Goal: Transaction & Acquisition: Book appointment/travel/reservation

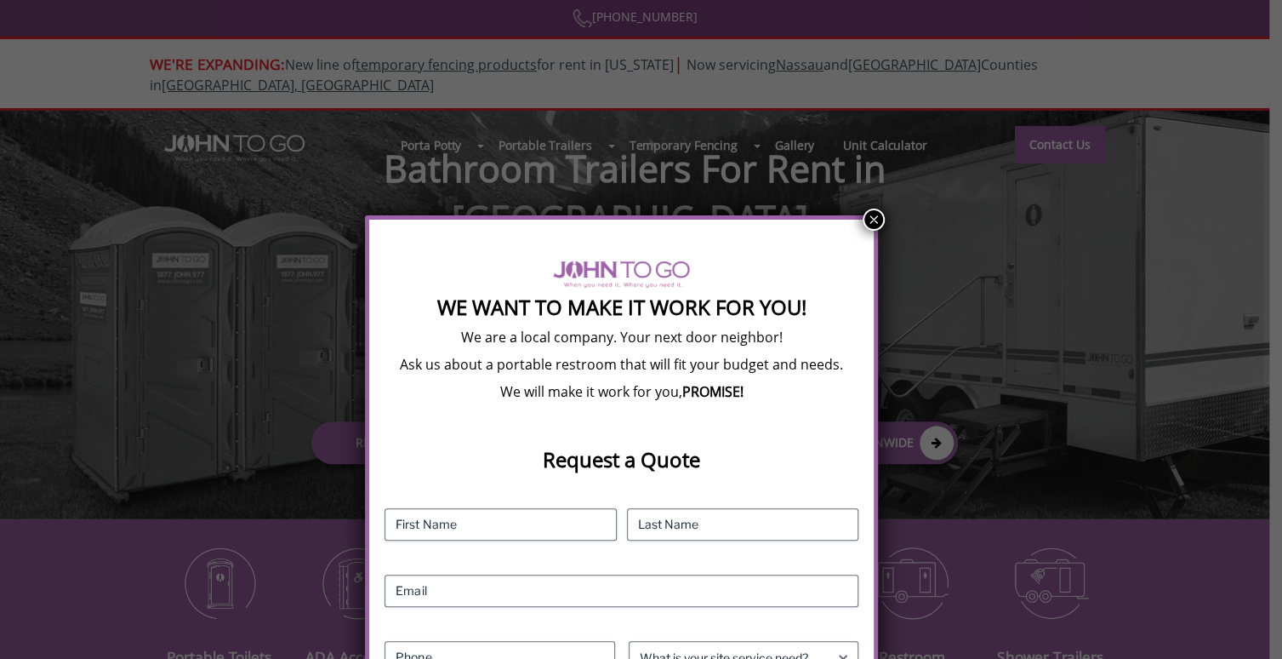
click at [870, 208] on button "×" at bounding box center [874, 219] width 22 height 22
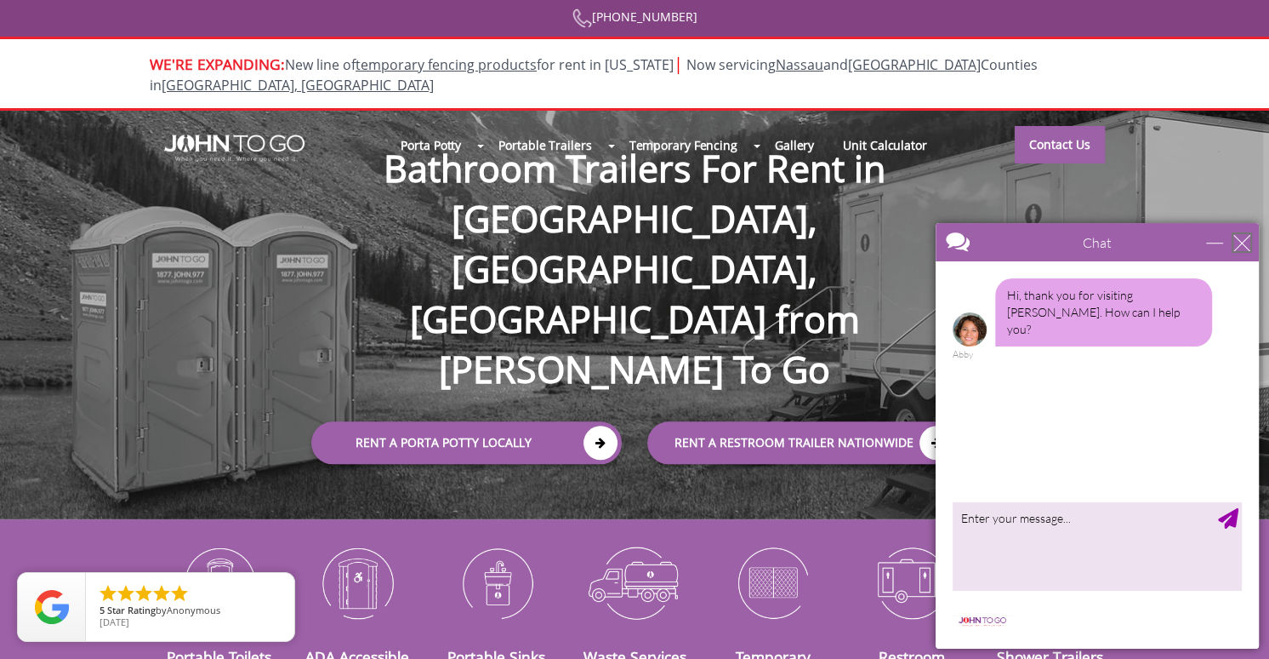
click at [1246, 241] on div "close" at bounding box center [1242, 242] width 17 height 17
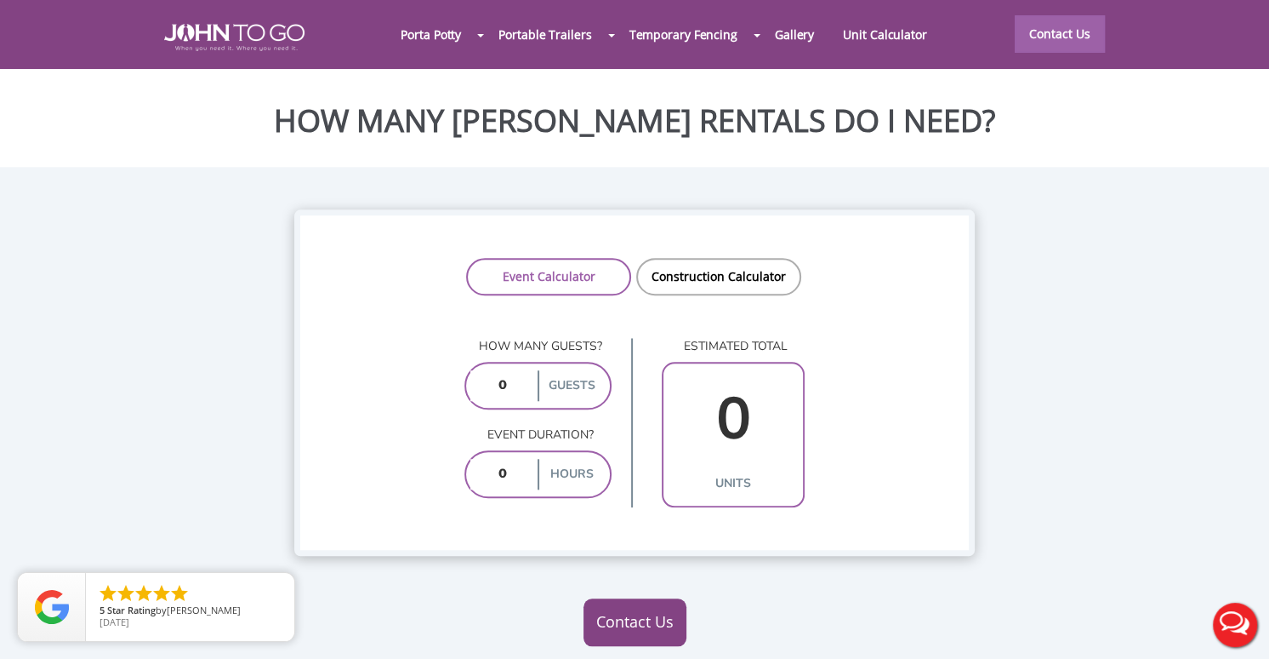
scroll to position [1191, 0]
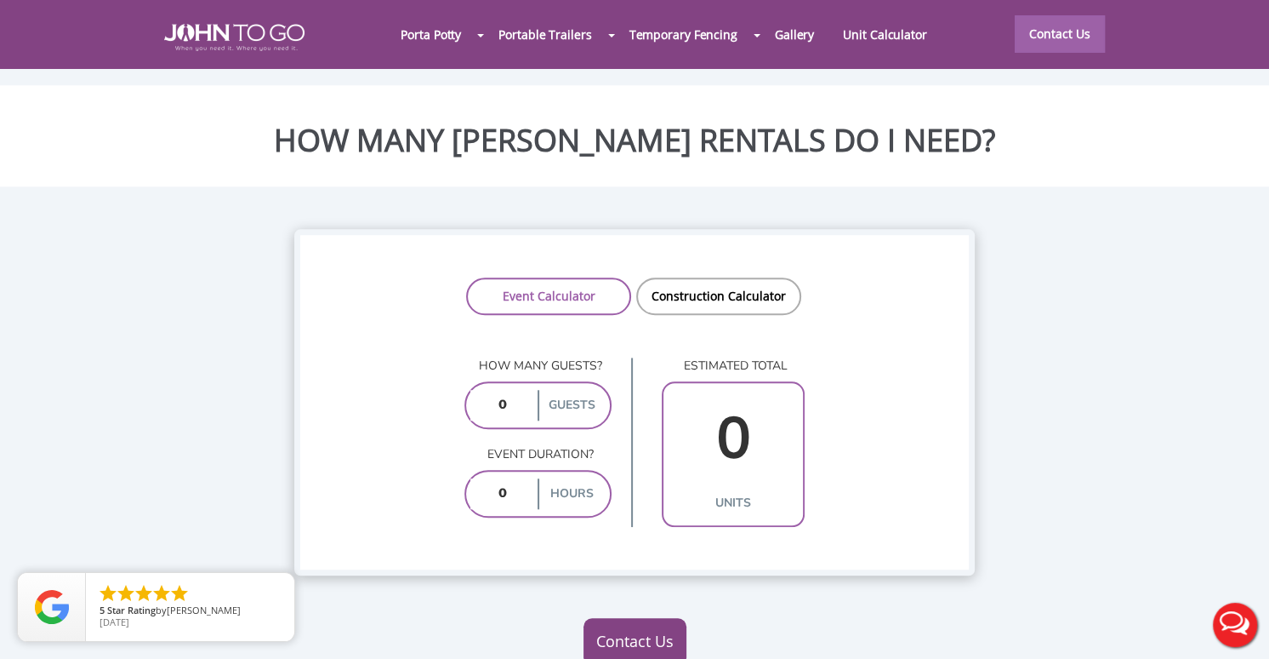
click at [693, 228] on div at bounding box center [634, 329] width 1269 height 659
click at [687, 277] on link "Construction Calculator" at bounding box center [718, 295] width 165 height 37
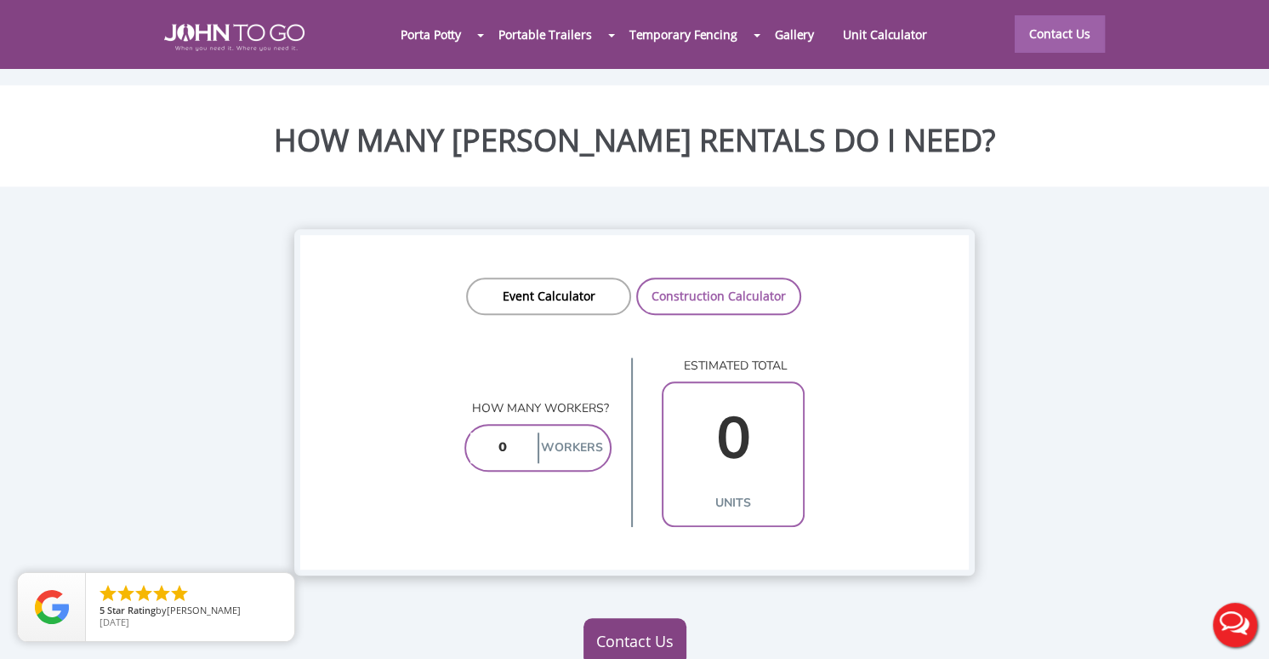
click at [517, 432] on input "number" at bounding box center [503, 447] width 64 height 31
type input "1"
type input "17"
type input "2"
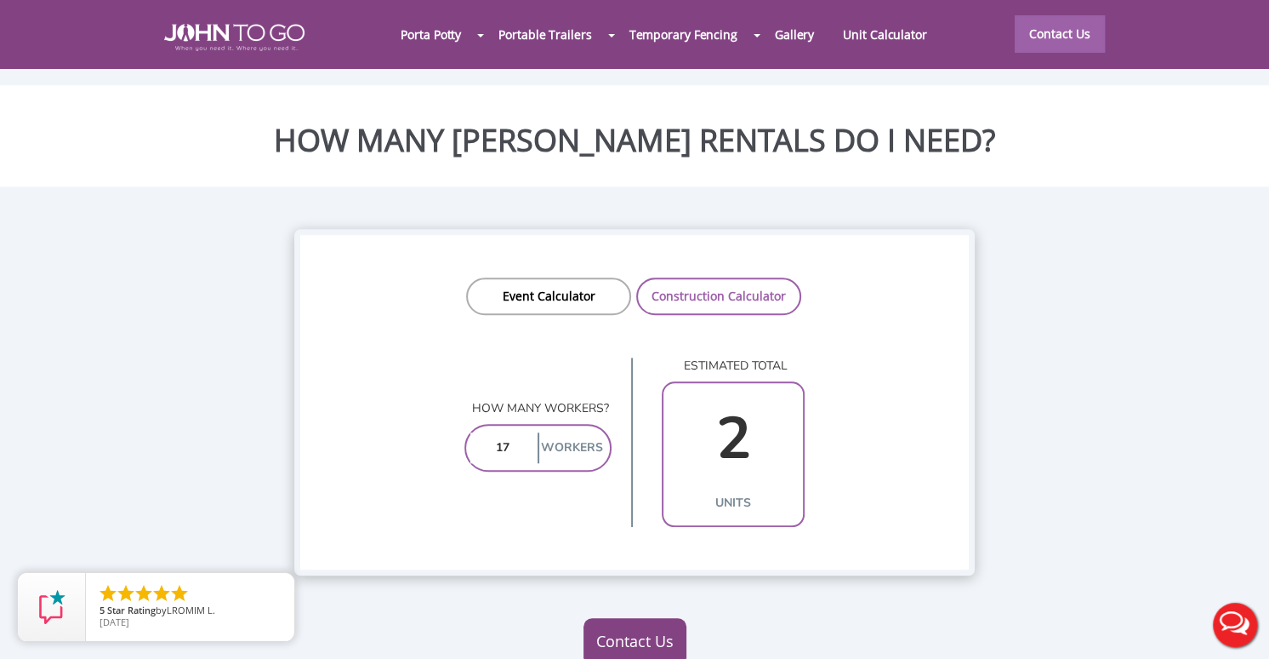
type input "1"
type input "18"
type input "2"
type input "1"
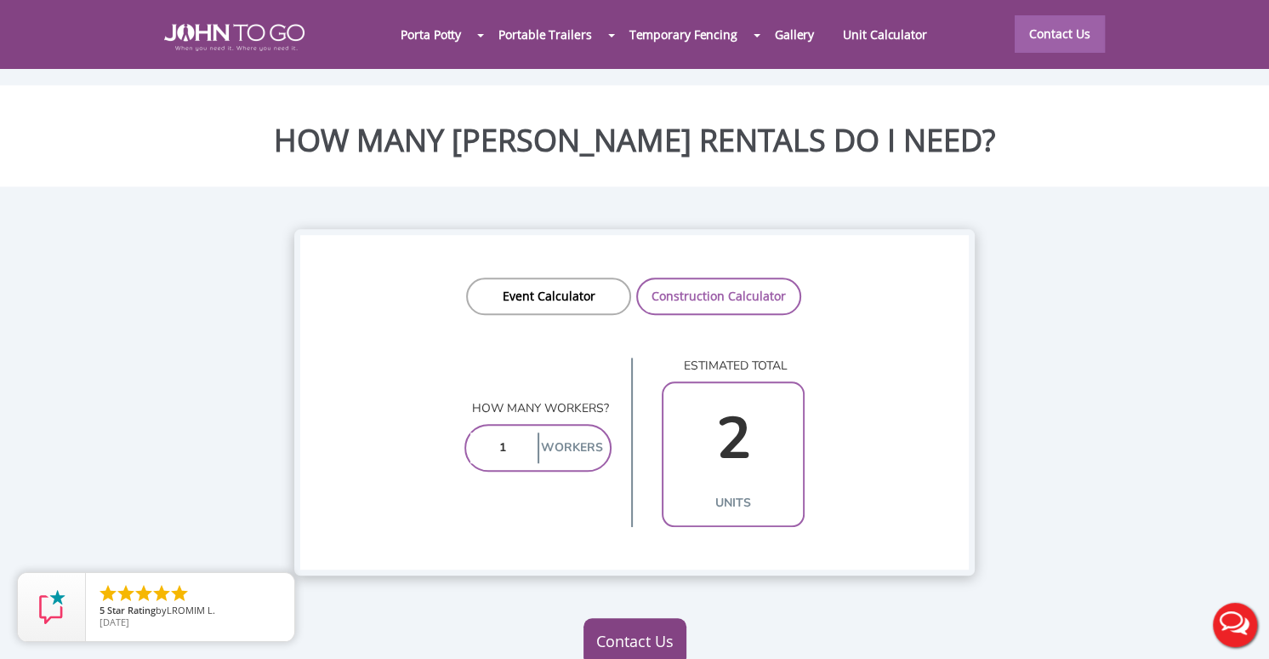
type input "1"
type input "12"
type input "2"
type input "1"
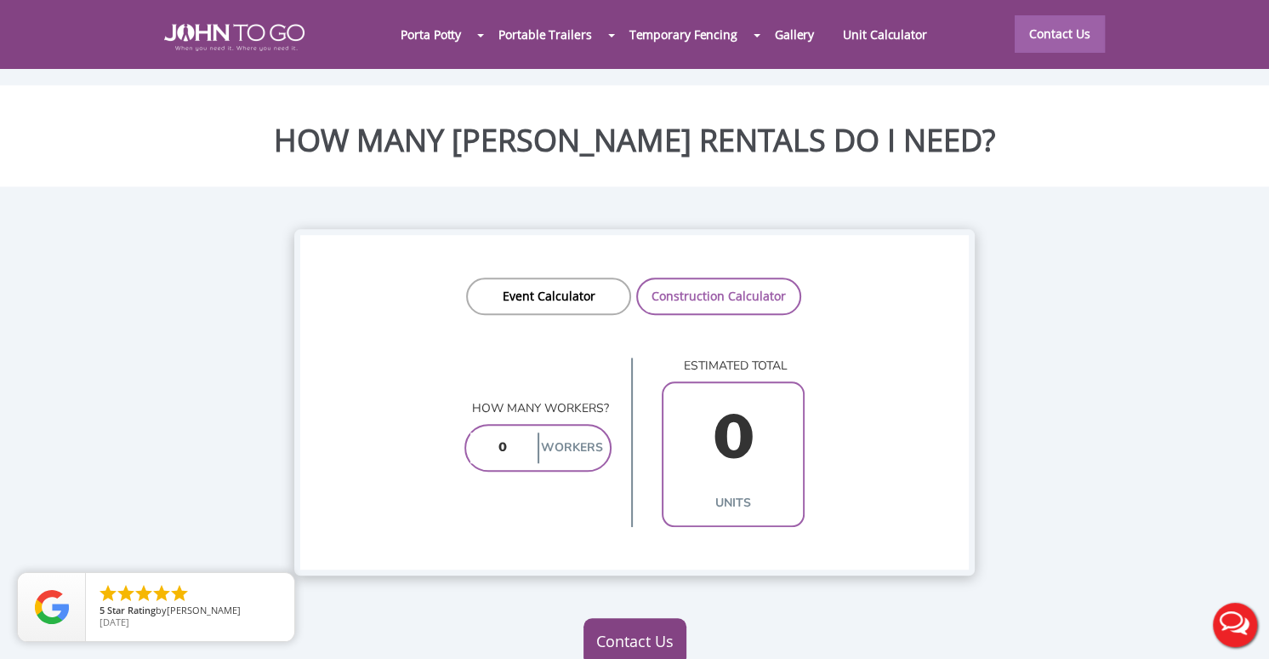
type input "0"
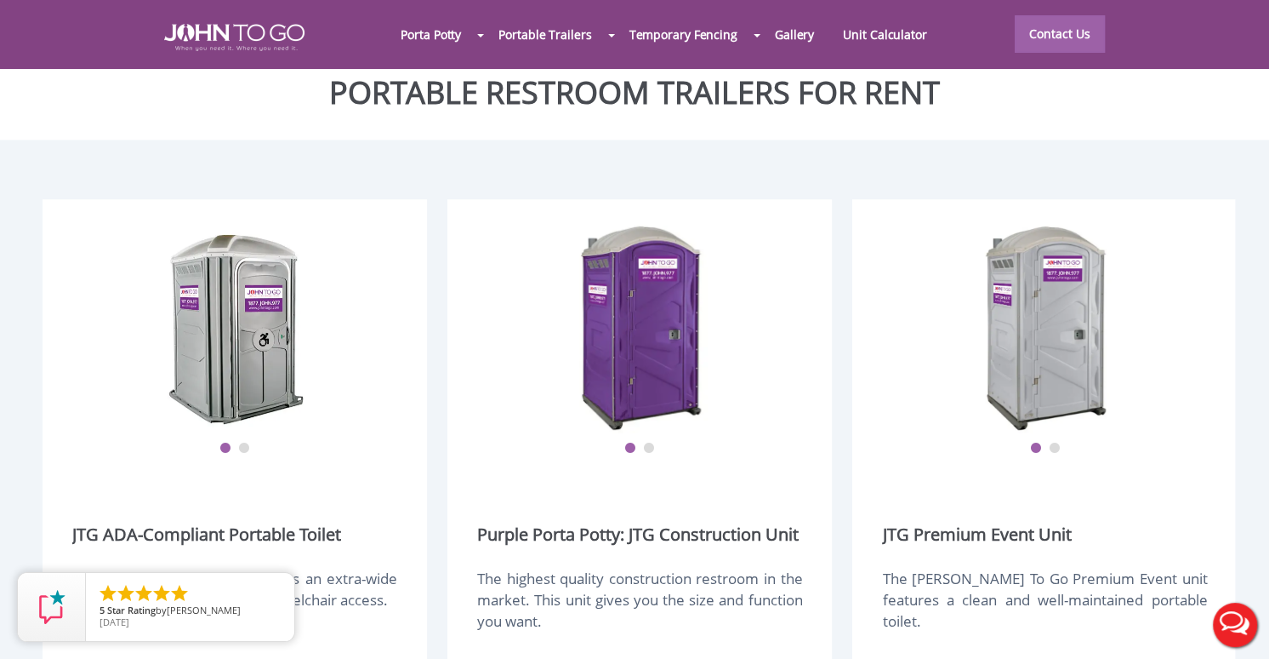
scroll to position [1957, 0]
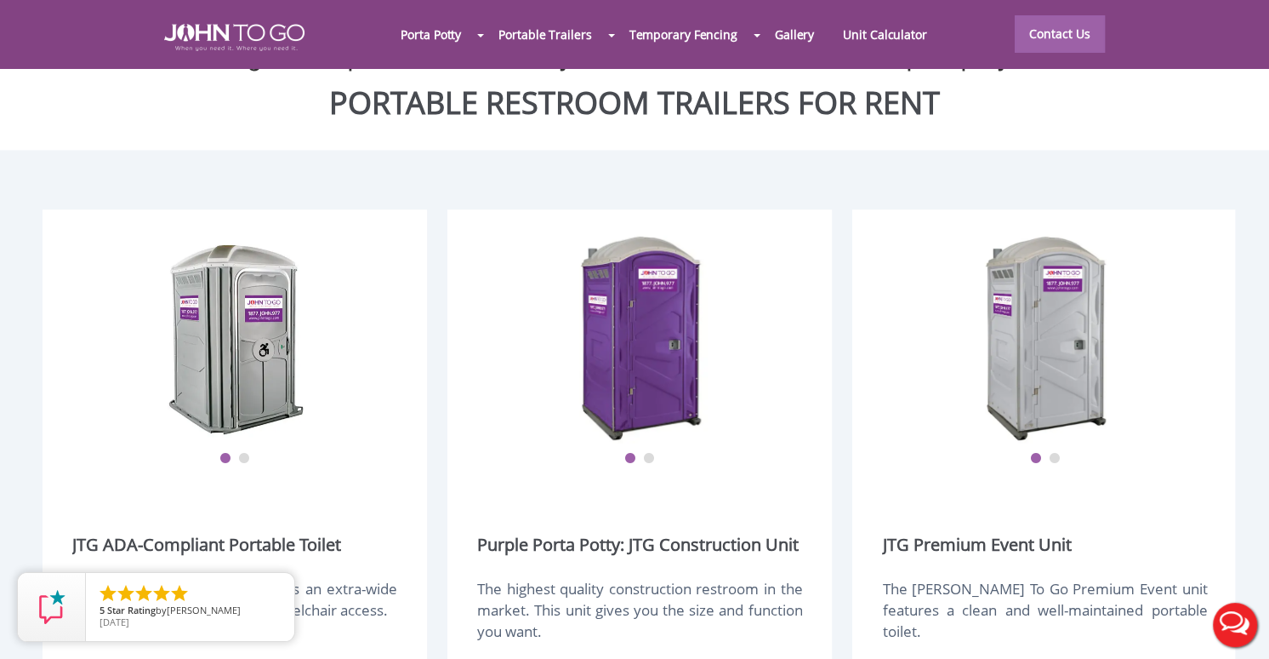
click at [281, 309] on img at bounding box center [236, 337] width 136 height 213
click at [253, 429] on ul "1 2" at bounding box center [234, 447] width 325 height 36
click at [244, 453] on button "2" at bounding box center [244, 459] width 12 height 12
type input "0"
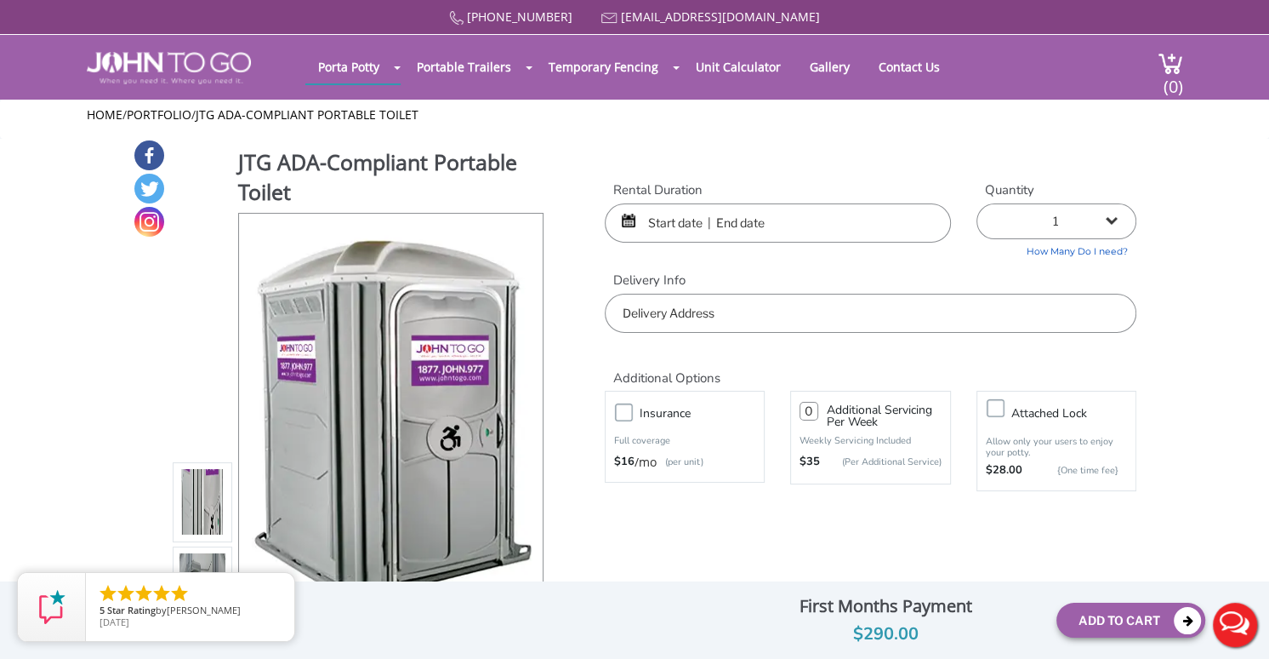
click at [834, 225] on input "text" at bounding box center [778, 222] width 346 height 39
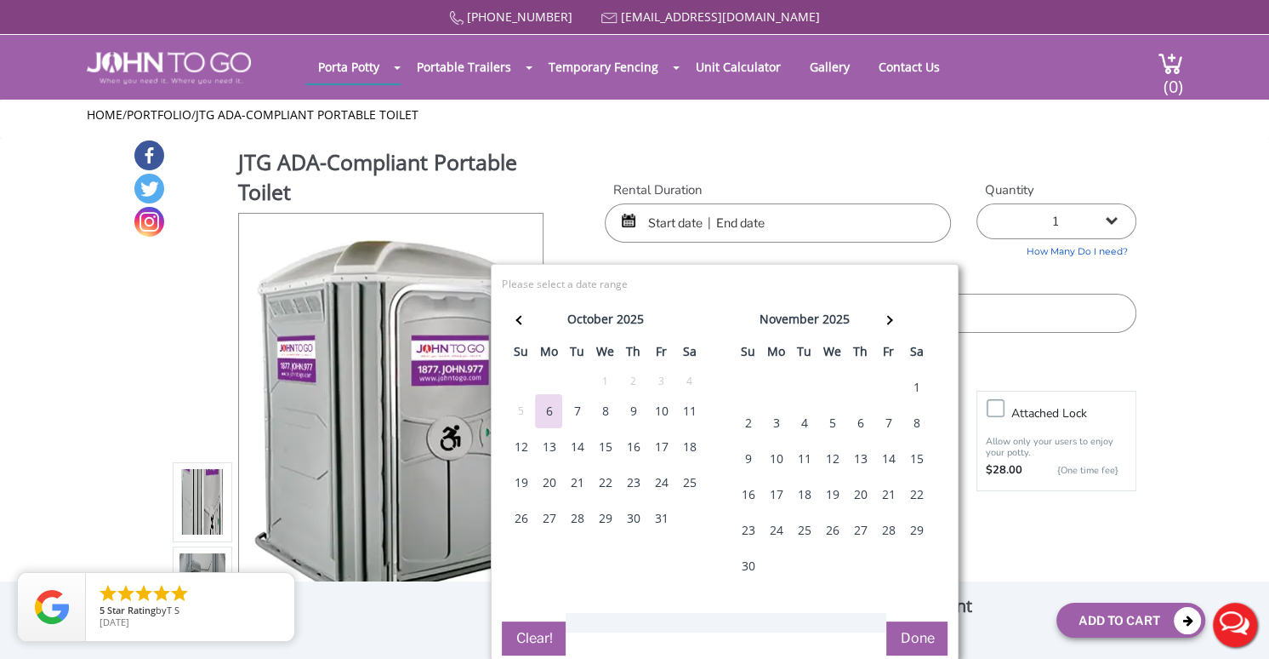
click at [547, 512] on div "27" at bounding box center [548, 518] width 27 height 34
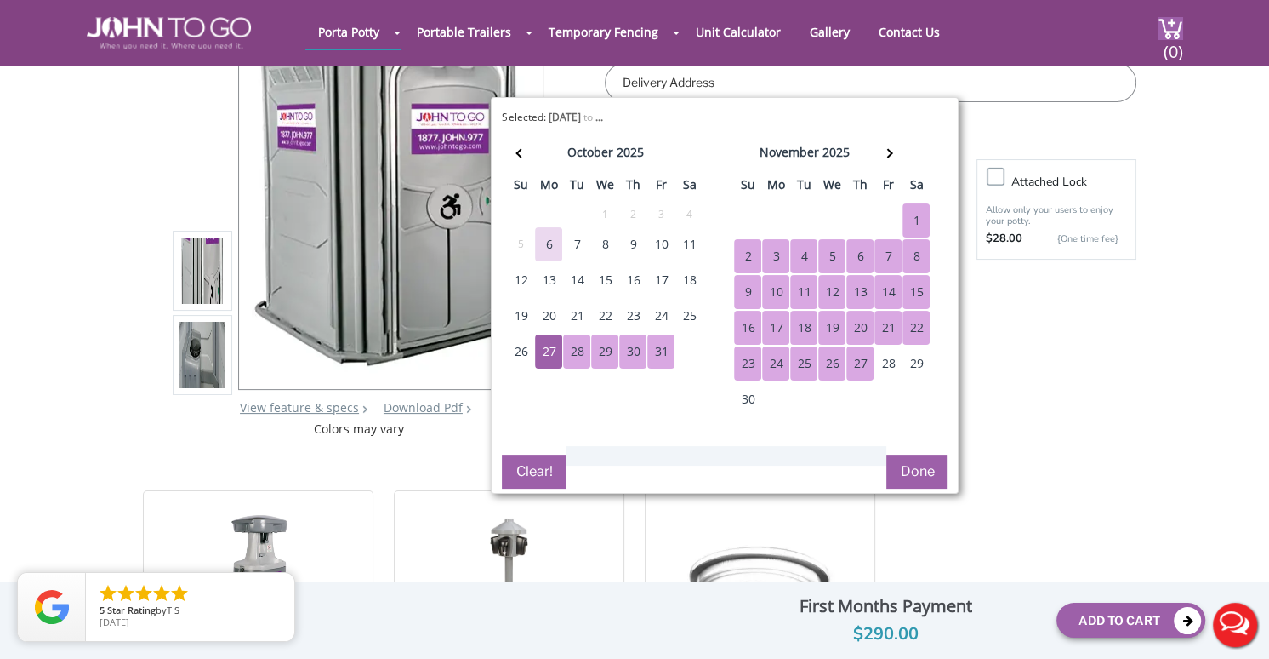
scroll to position [170, 0]
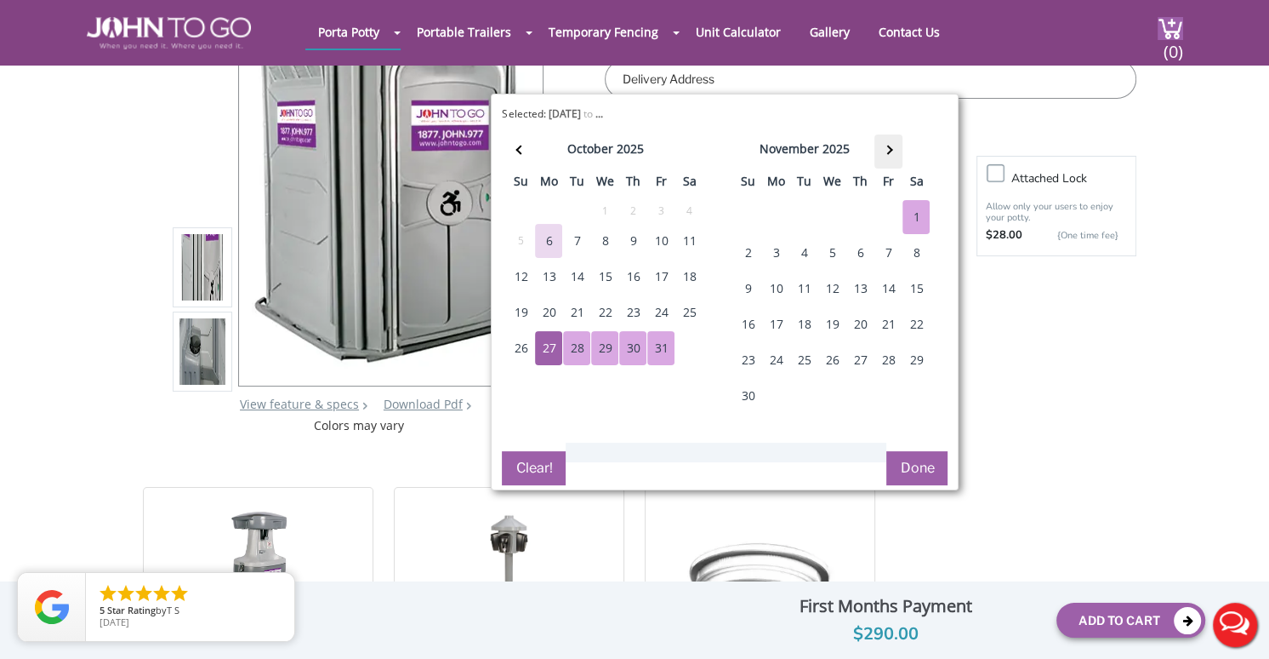
click at [892, 157] on th at bounding box center [889, 151] width 28 height 34
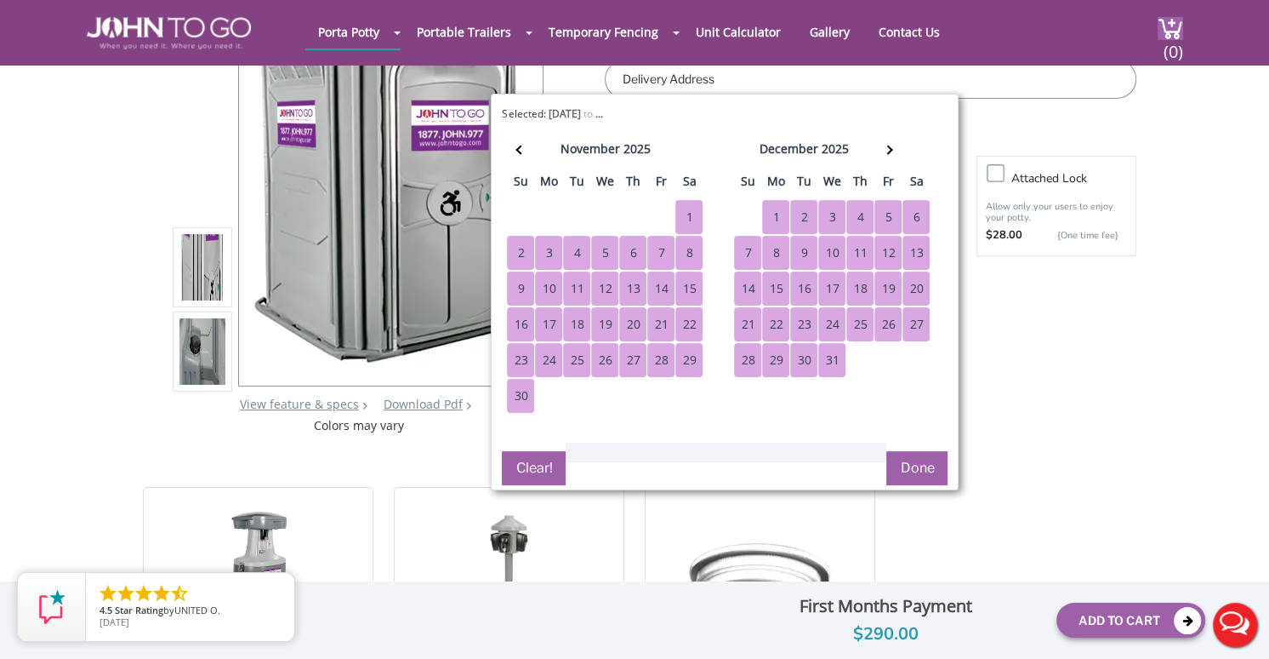
click at [836, 357] on div "31" at bounding box center [832, 360] width 27 height 34
type input "10/27/2025 to 12/31/2025"
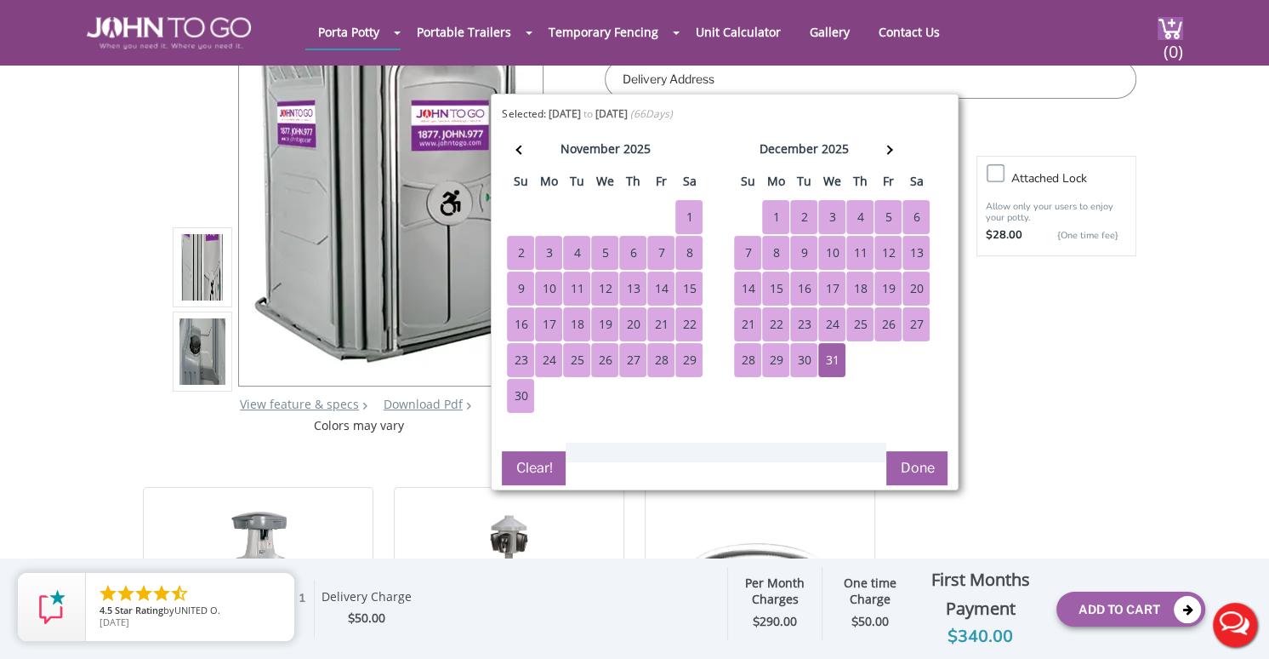
click at [928, 454] on button "Done" at bounding box center [917, 468] width 61 height 34
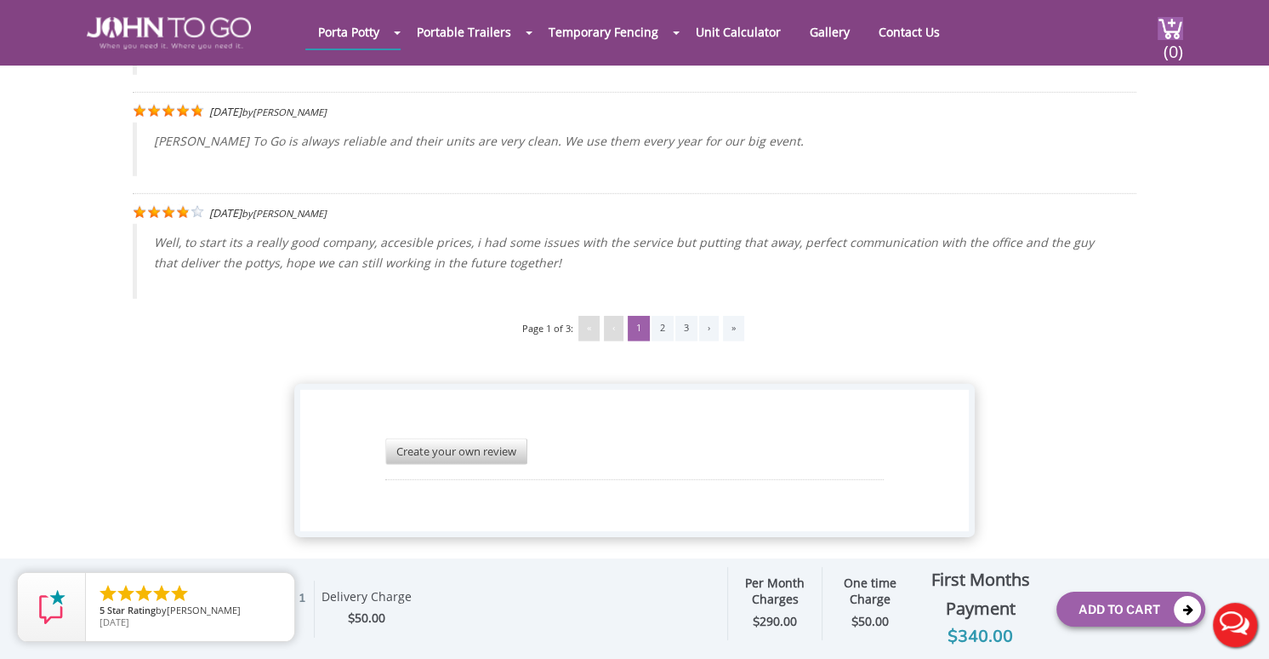
scroll to position [4236, 0]
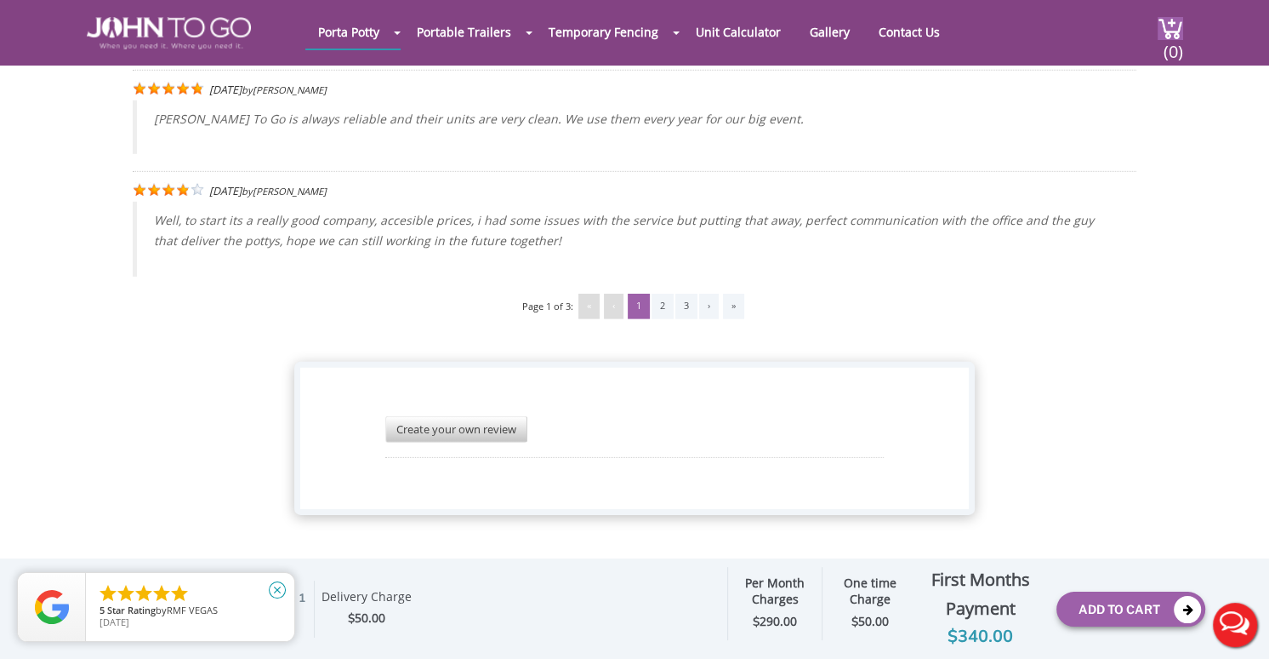
click at [281, 590] on icon "close" at bounding box center [277, 589] width 17 height 17
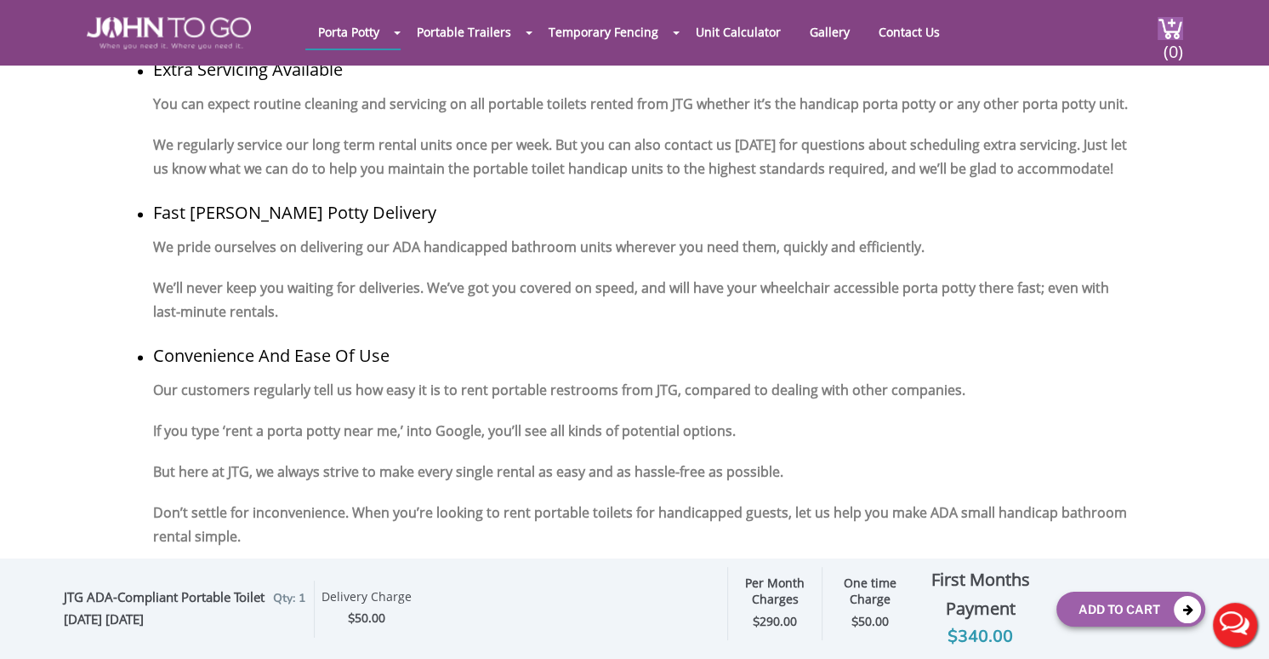
scroll to position [2024, 0]
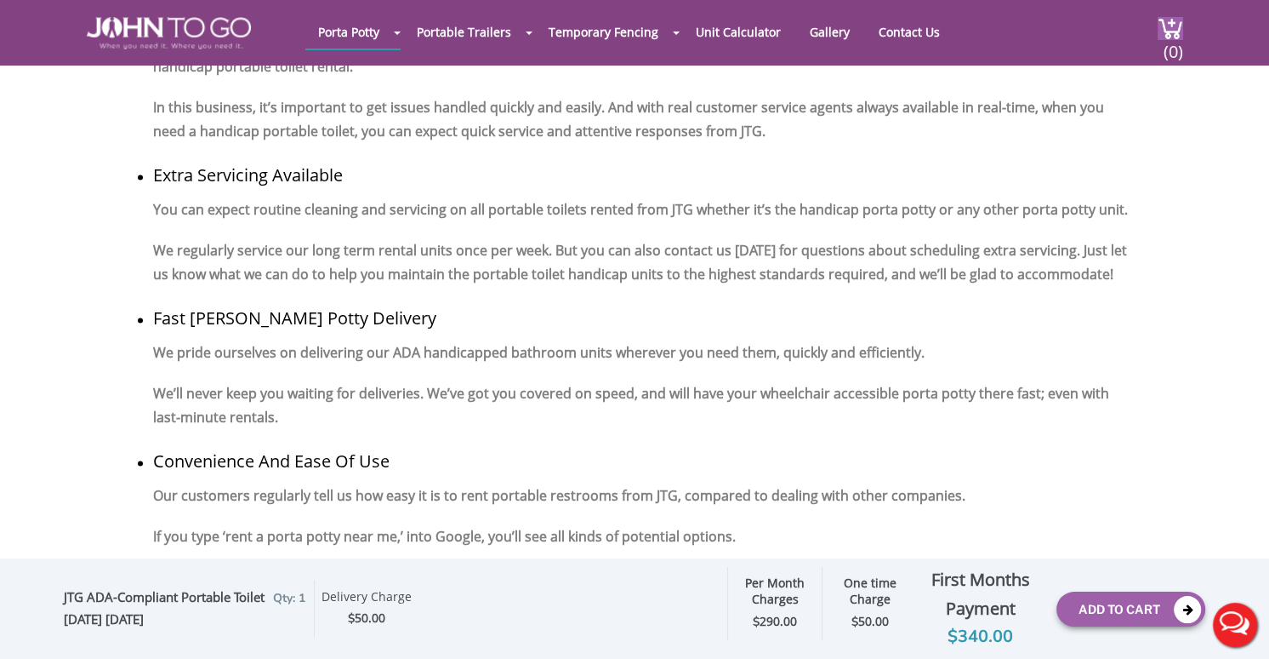
click at [452, 426] on p "We’ll never keep you waiting for deliveries. We’ve got you covered on speed, an…" at bounding box center [645, 405] width 984 height 56
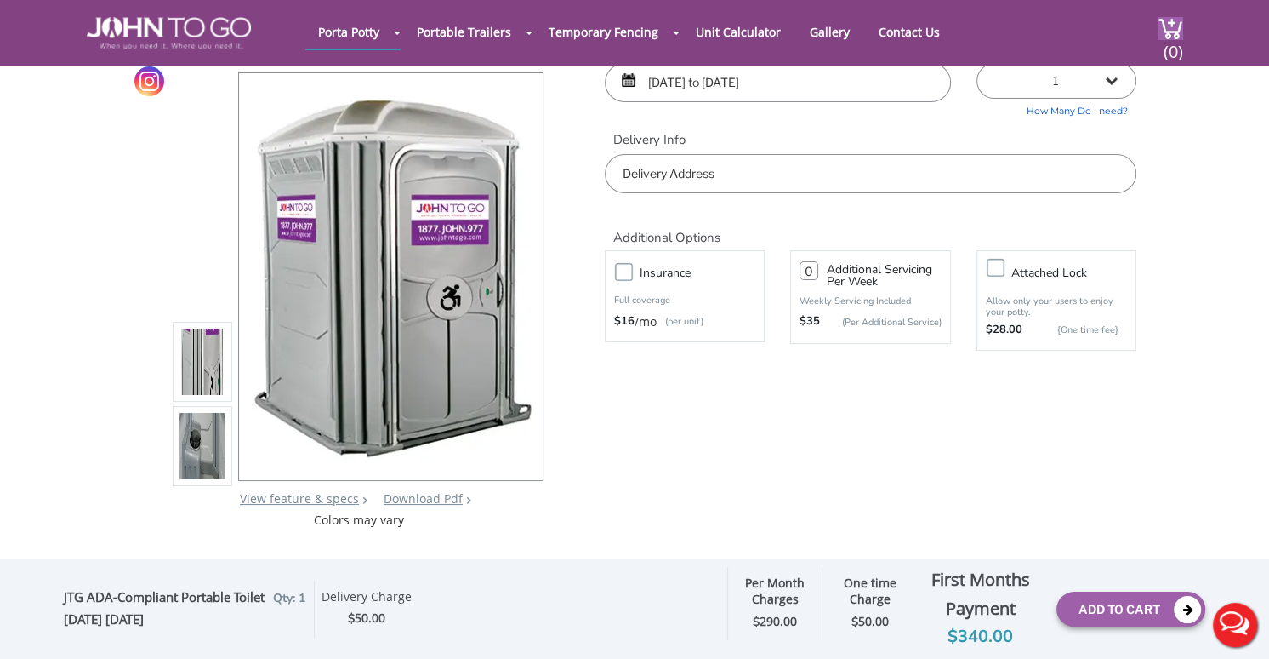
scroll to position [0, 0]
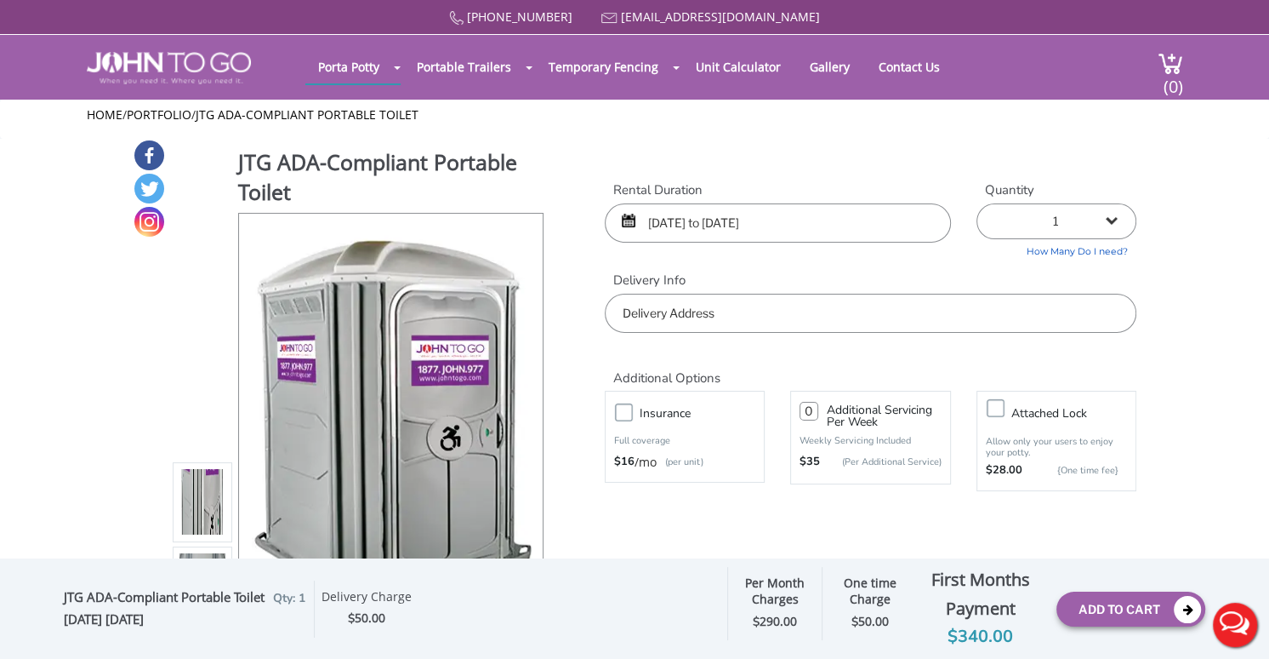
click at [628, 156] on div "JTG ADA-Compliant Portable Toilet View feature & specs Download Pdf Product PDF…" at bounding box center [635, 404] width 1004 height 530
click at [893, 62] on link "Contact Us" at bounding box center [909, 66] width 87 height 33
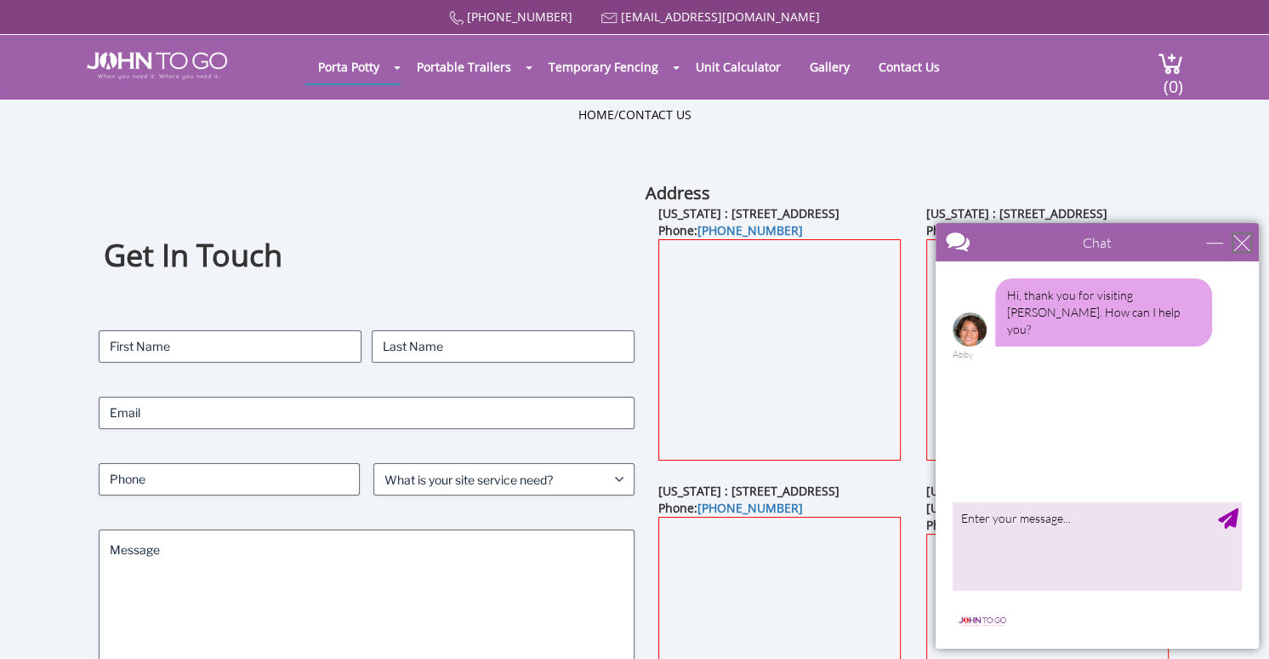
click at [1241, 240] on div "close" at bounding box center [1242, 242] width 17 height 17
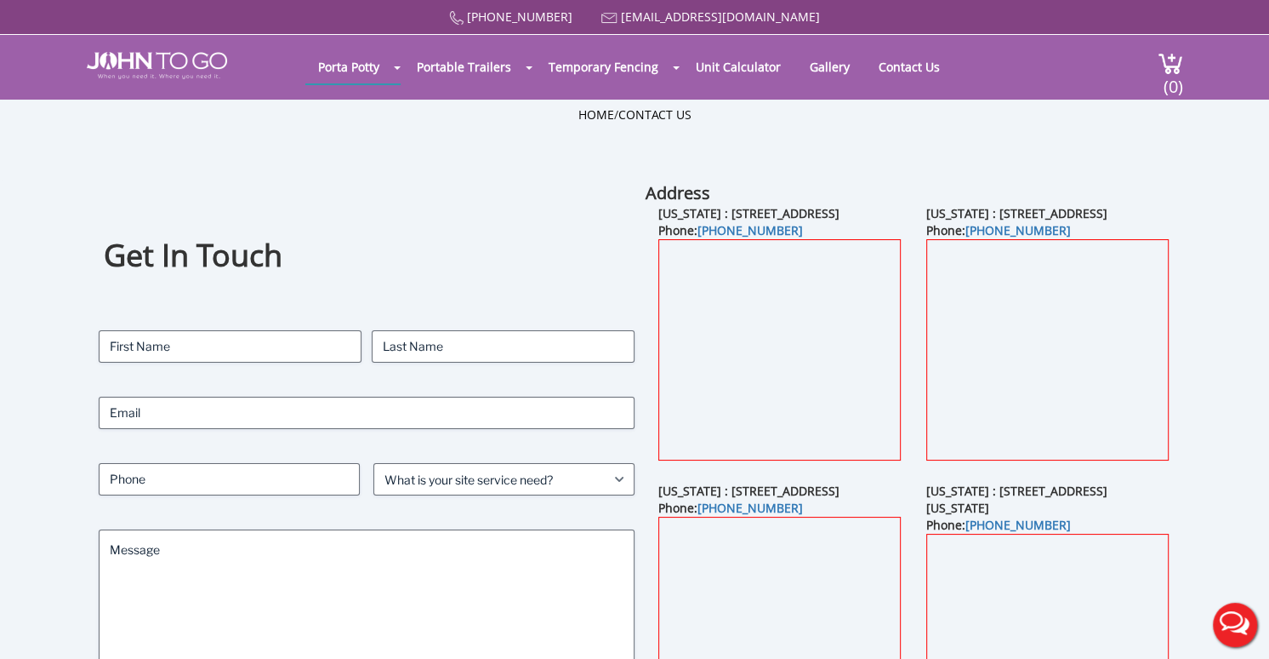
drag, startPoint x: 999, startPoint y: 212, endPoint x: 1013, endPoint y: 226, distance: 19.9
click at [1013, 226] on div "New Jersey : 82 Milbar Blvd, Farmingdale, NY 11735 Phone: (845) 613-4295" at bounding box center [1048, 343] width 268 height 277
copy b "82 Milbar Blvd, Farmingdale, NY 11735"
drag, startPoint x: 1082, startPoint y: 251, endPoint x: 965, endPoint y: 254, distance: 117.5
click at [965, 254] on div "New Jersey : 82 Milbar Blvd, Farmingdale, NY 11735 Phone: (845) 613-4295" at bounding box center [1048, 343] width 268 height 277
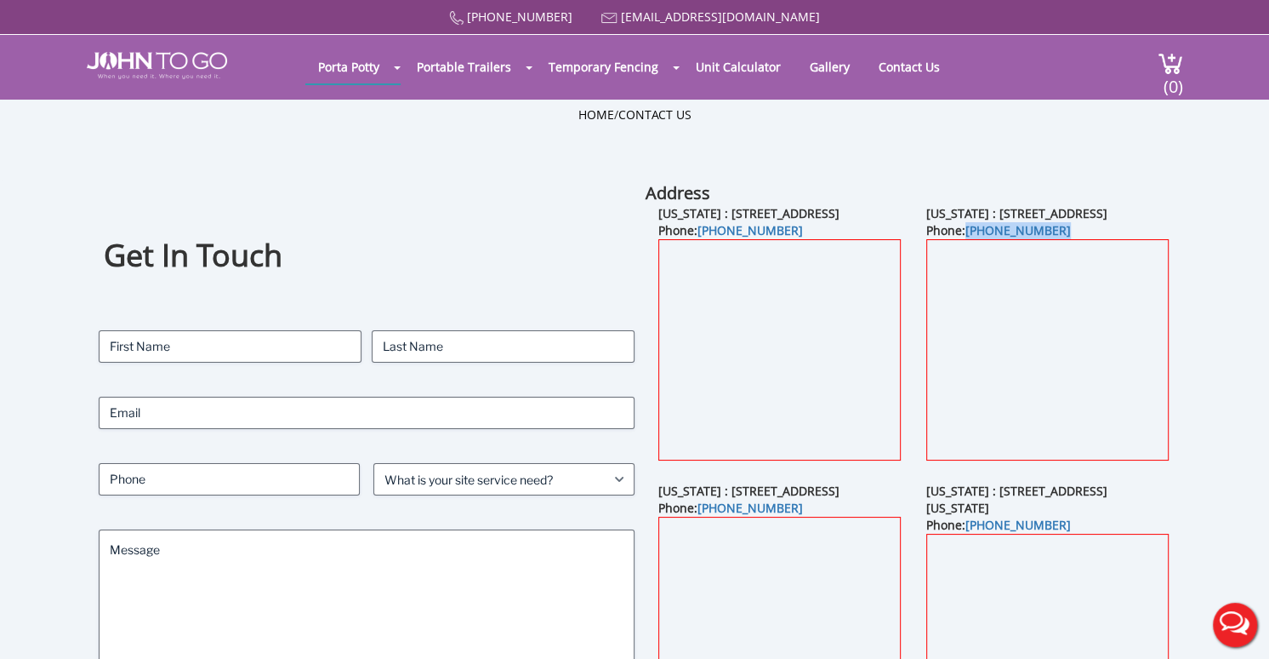
copy b "(845) 613-4295"
click at [504, 243] on h1 "Get In Touch" at bounding box center [367, 256] width 526 height 42
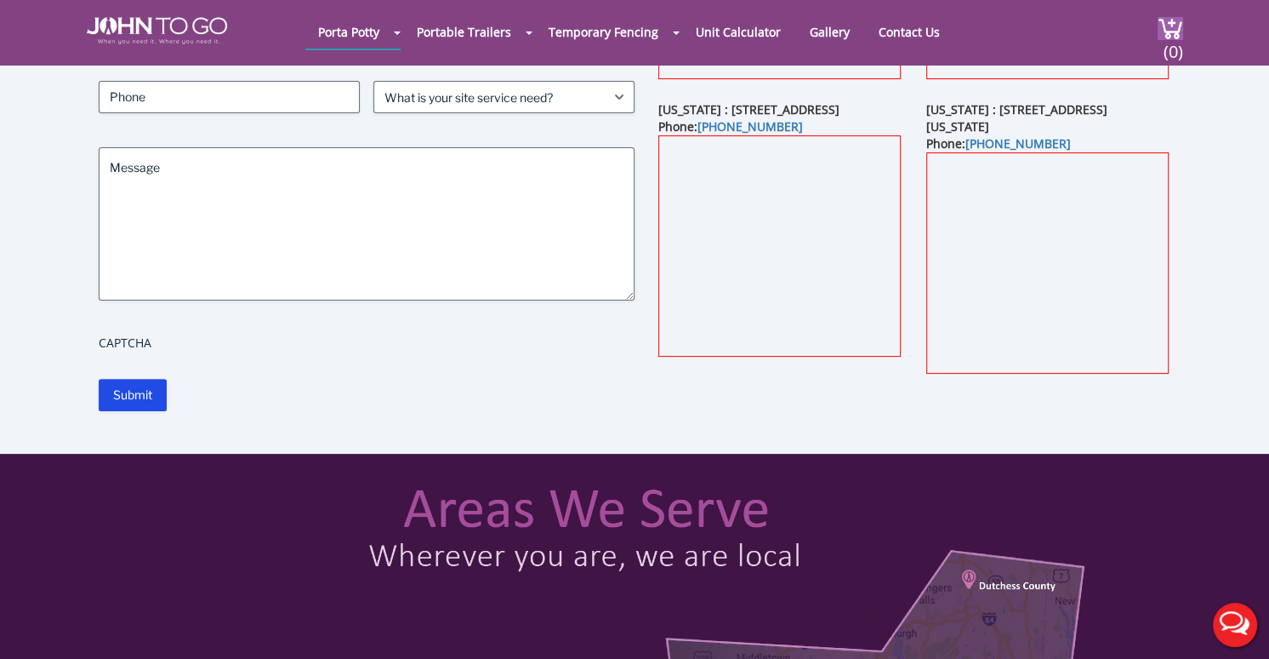
scroll to position [170, 0]
